Goal: Task Accomplishment & Management: Use online tool/utility

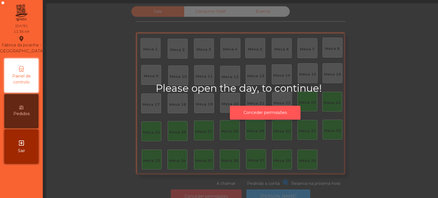
click at [281, 112] on button "Conceder permissões" at bounding box center [265, 113] width 71 height 14
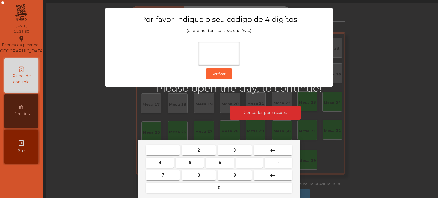
click at [162, 150] on span "1" at bounding box center [163, 150] width 2 height 5
click at [234, 148] on span "3" at bounding box center [234, 150] width 2 height 5
click at [185, 164] on button "5" at bounding box center [190, 163] width 28 height 10
click at [197, 188] on button "0" at bounding box center [219, 188] width 146 height 10
type input "****"
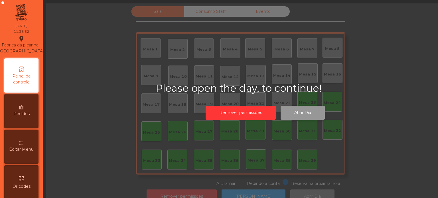
click at [307, 106] on button "Abrir Dia" at bounding box center [303, 113] width 44 height 14
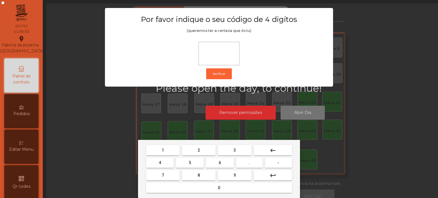
click at [166, 152] on button "1" at bounding box center [163, 150] width 34 height 10
click at [234, 150] on span "3" at bounding box center [234, 150] width 2 height 5
click at [191, 163] on button "5" at bounding box center [190, 163] width 28 height 10
click at [177, 187] on button "0" at bounding box center [219, 188] width 146 height 10
type input "****"
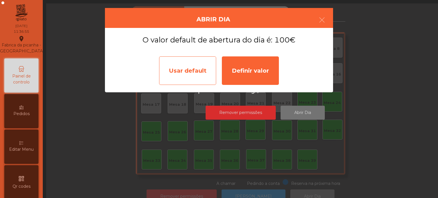
click at [198, 70] on div "Usar default" at bounding box center [187, 70] width 57 height 29
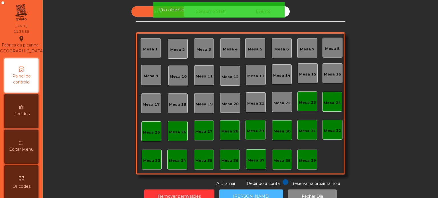
click at [266, 190] on button "[PERSON_NAME]" at bounding box center [251, 197] width 64 height 14
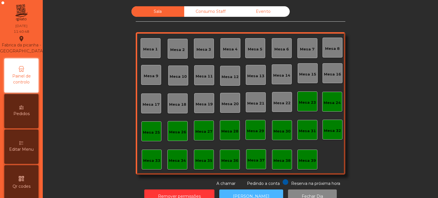
click at [255, 190] on button "[PERSON_NAME]" at bounding box center [251, 197] width 64 height 14
click at [253, 190] on button "[PERSON_NAME]" at bounding box center [251, 197] width 64 height 14
